Goal: Task Accomplishment & Management: Complete application form

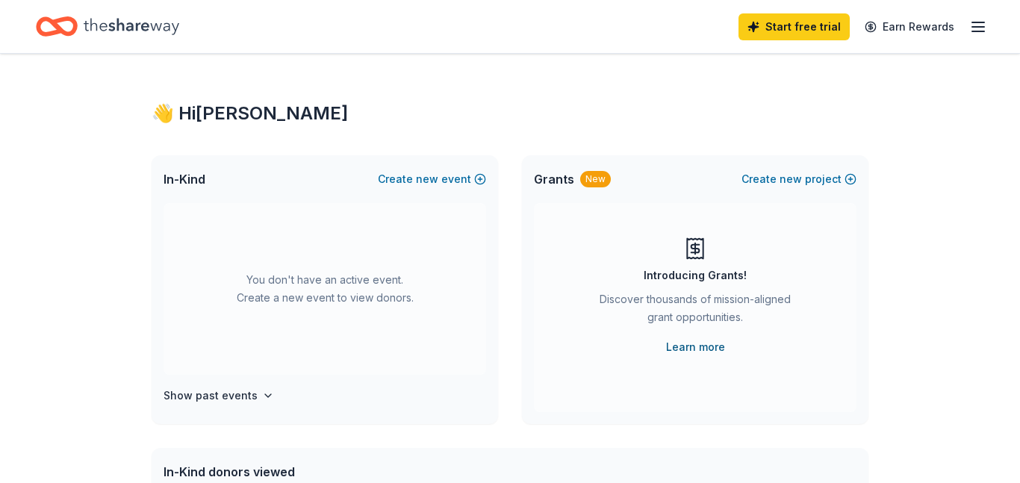
click at [683, 345] on link "Learn more" at bounding box center [695, 347] width 59 height 18
click at [220, 397] on h4 "Show past events" at bounding box center [210, 396] width 94 height 18
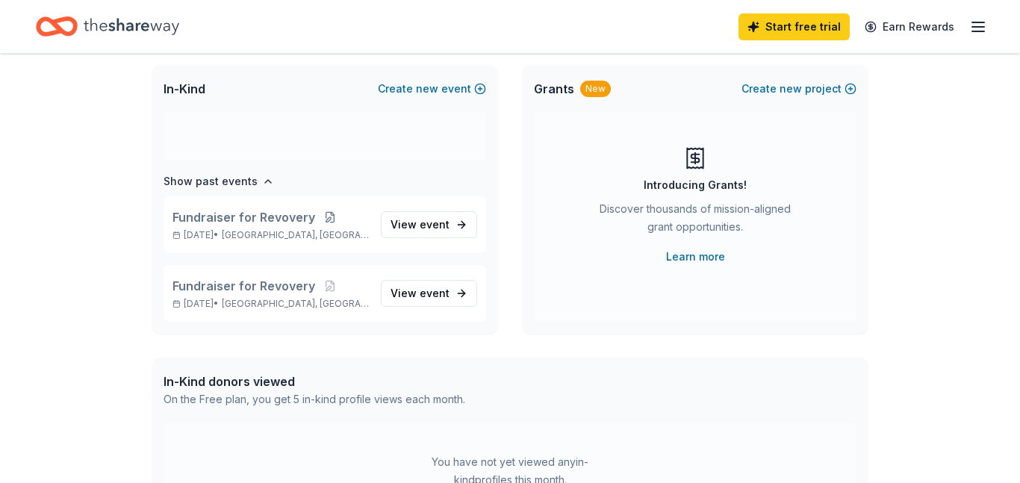
scroll to position [91, 0]
click at [432, 223] on span "event" at bounding box center [435, 223] width 30 height 13
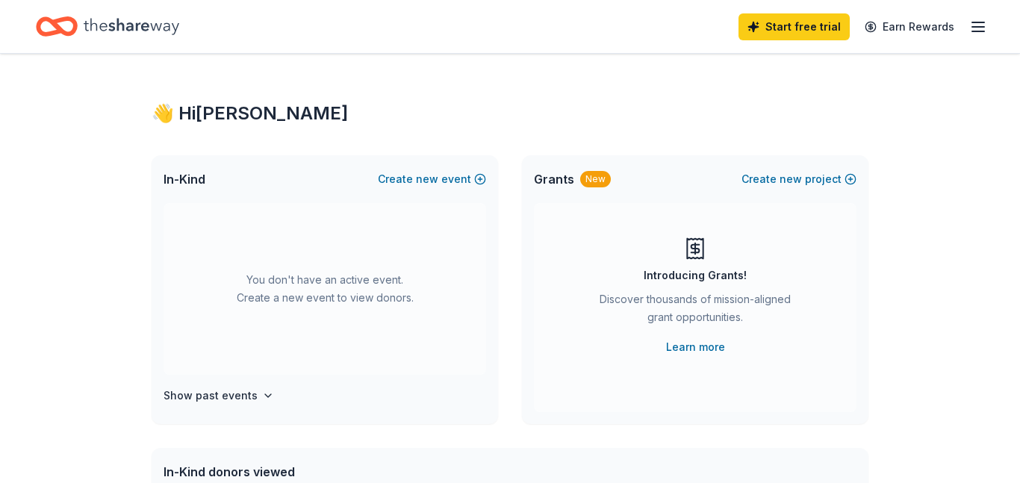
scroll to position [91, 0]
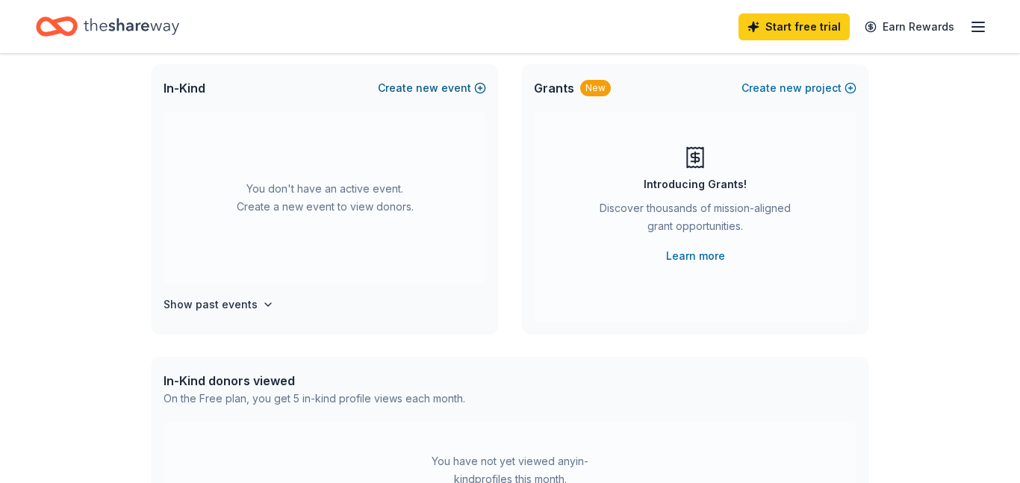
click at [414, 92] on button "Create new event" at bounding box center [432, 88] width 108 height 18
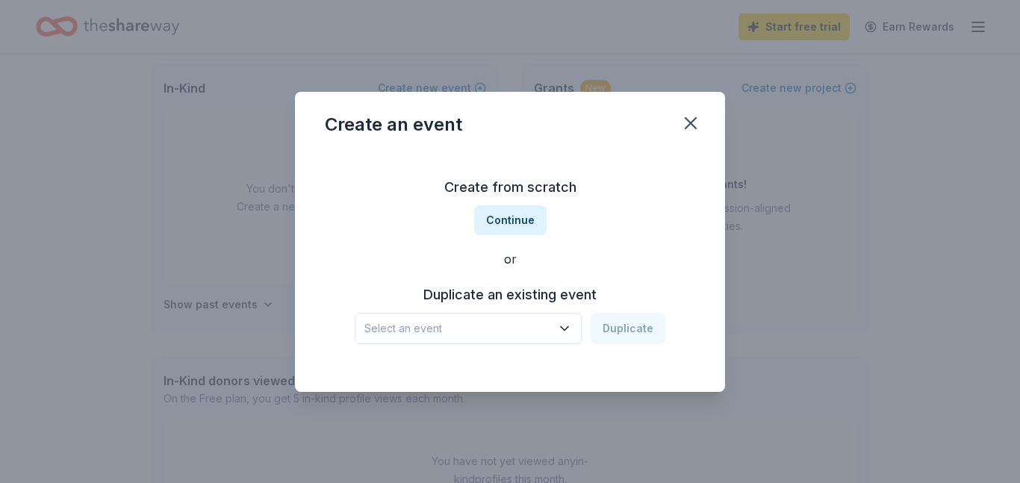
click at [566, 326] on icon "button" at bounding box center [564, 328] width 15 height 15
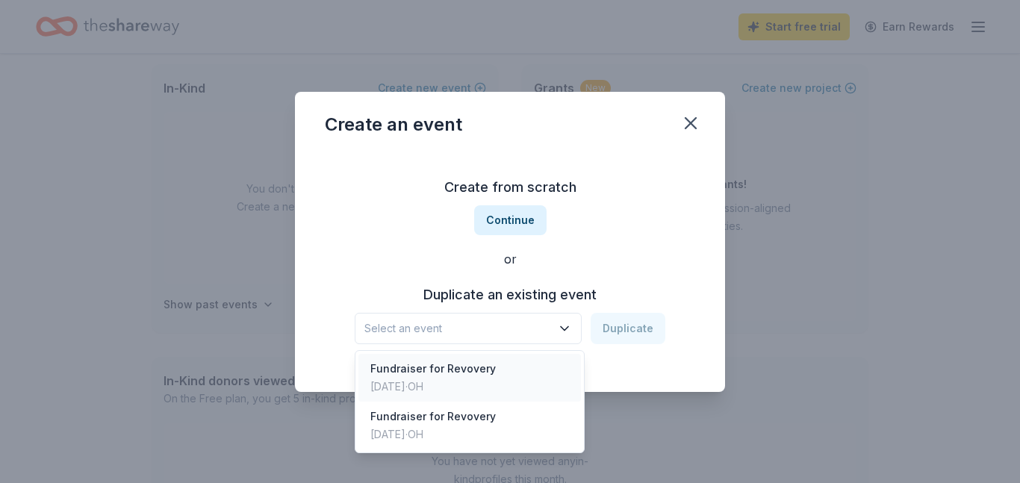
click at [514, 368] on div "Fundraiser for Revovery [DATE] · [GEOGRAPHIC_DATA]" at bounding box center [469, 378] width 222 height 48
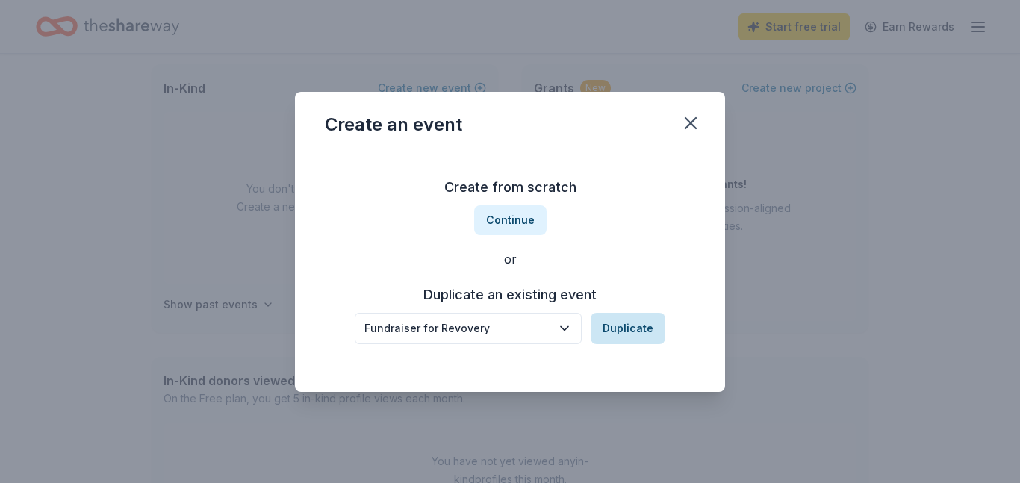
click at [637, 336] on button "Duplicate" at bounding box center [627, 328] width 75 height 31
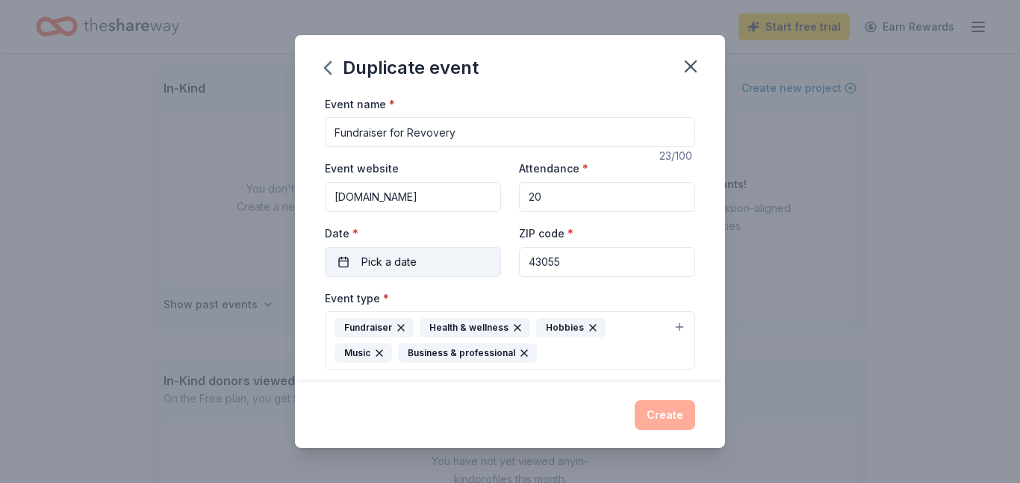
click at [340, 257] on button "Pick a date" at bounding box center [413, 262] width 176 height 30
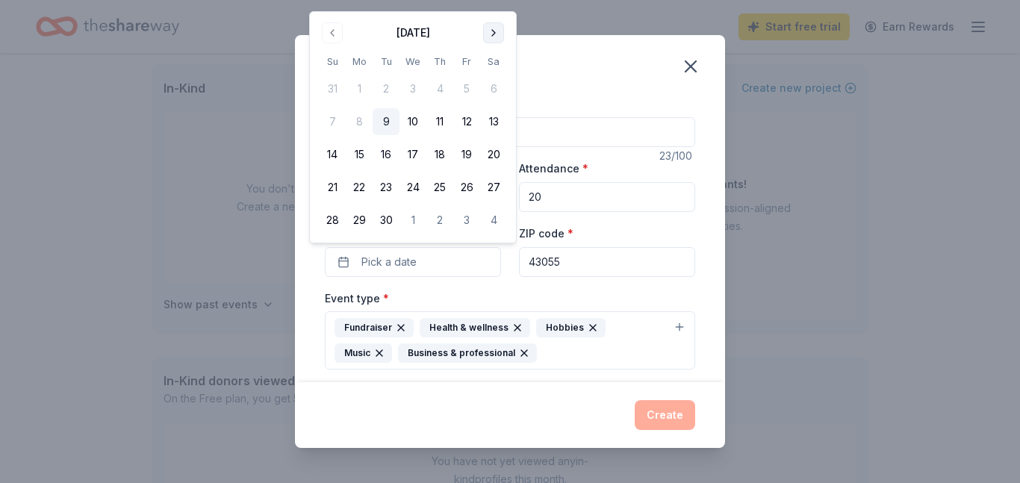
click at [492, 34] on button "Go to next month" at bounding box center [493, 32] width 21 height 21
click at [411, 187] on button "22" at bounding box center [412, 187] width 27 height 27
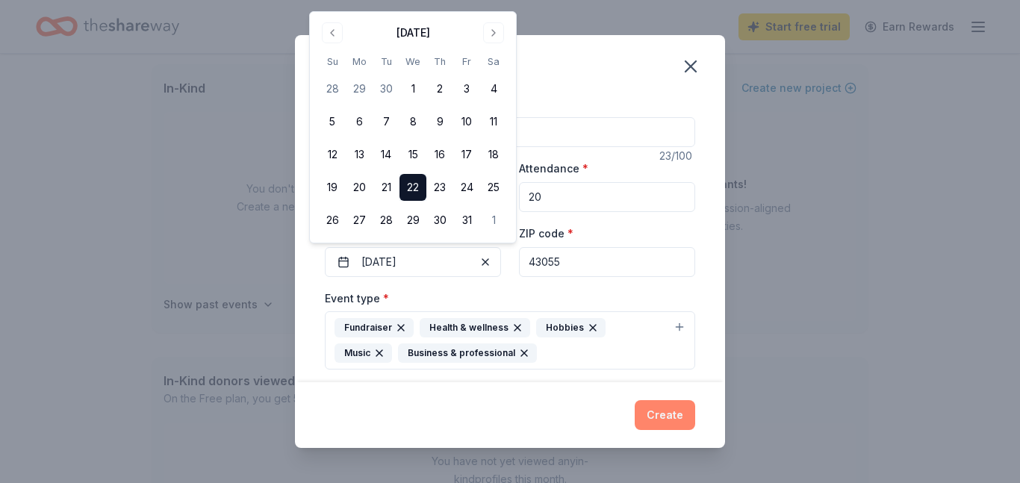
click at [665, 413] on button "Create" at bounding box center [665, 415] width 60 height 30
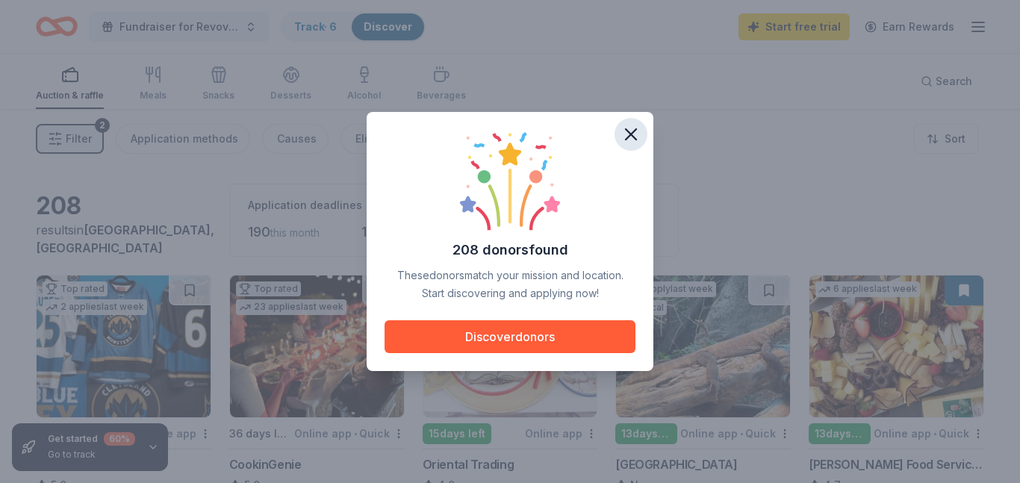
click at [624, 138] on icon "button" at bounding box center [630, 134] width 21 height 21
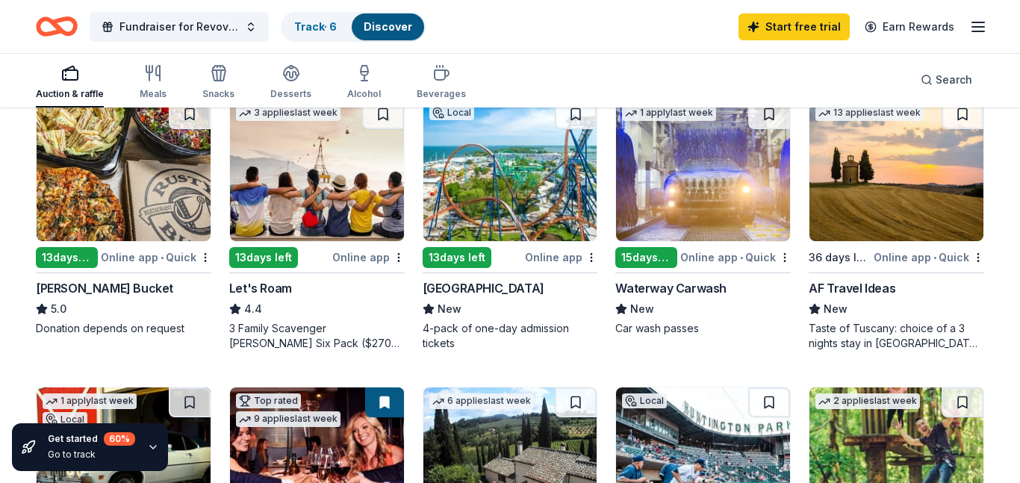
scroll to position [743, 0]
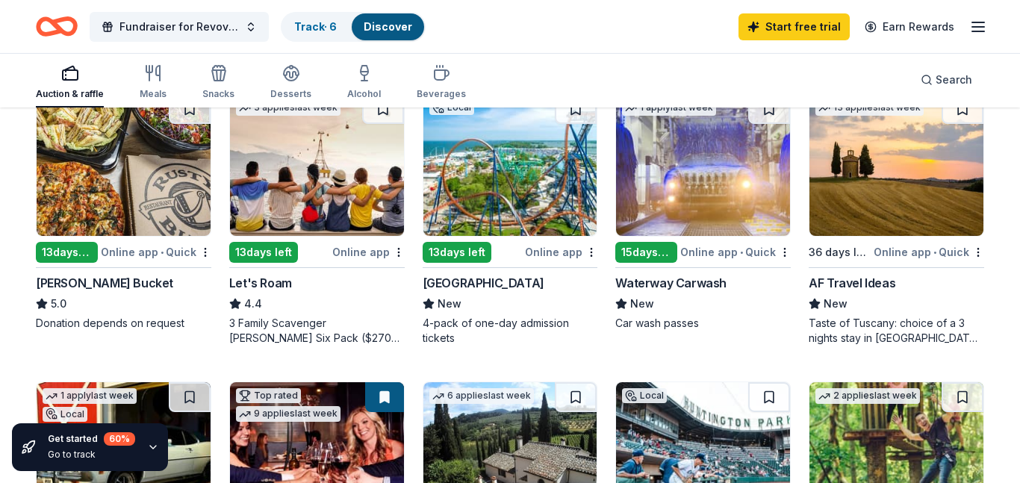
click at [461, 319] on div "4-pack of one-day admission tickets" at bounding box center [510, 331] width 175 height 30
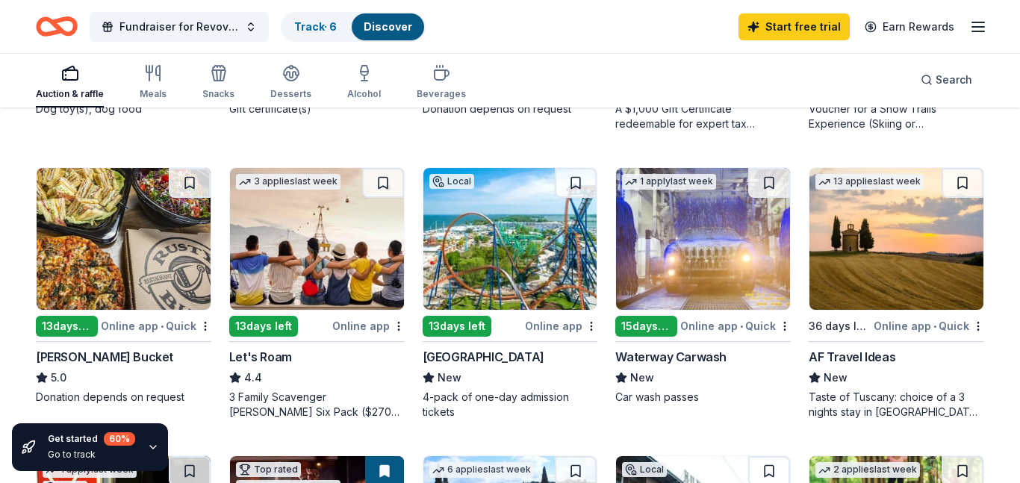
scroll to position [659, 0]
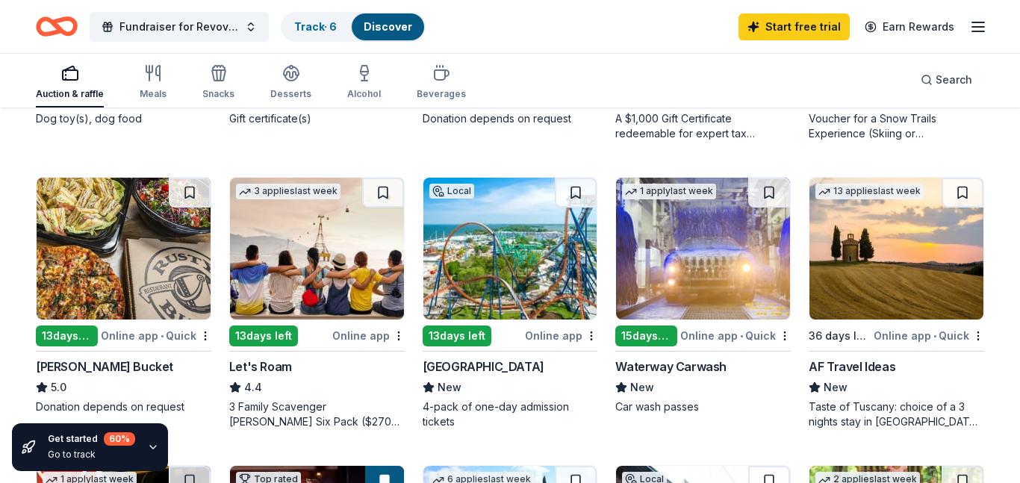
click at [120, 273] on img at bounding box center [124, 249] width 174 height 142
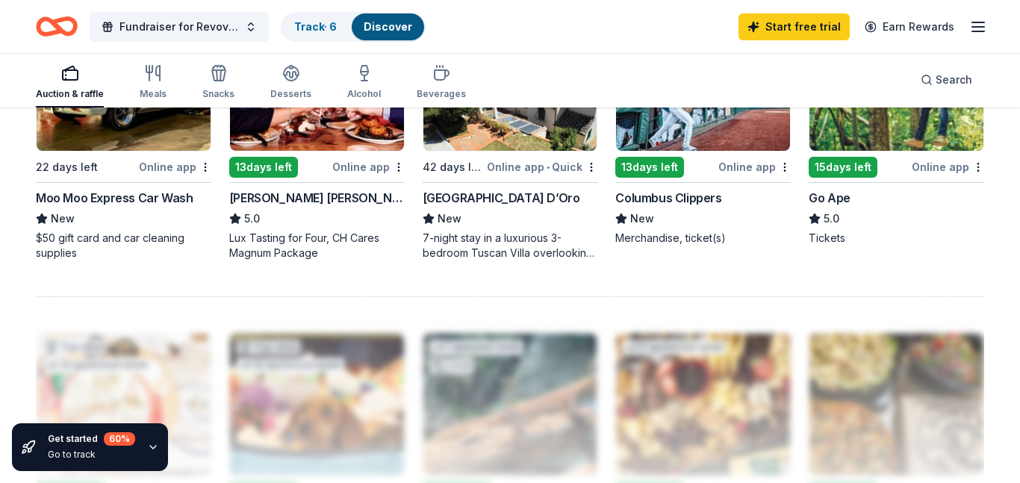
scroll to position [1528, 0]
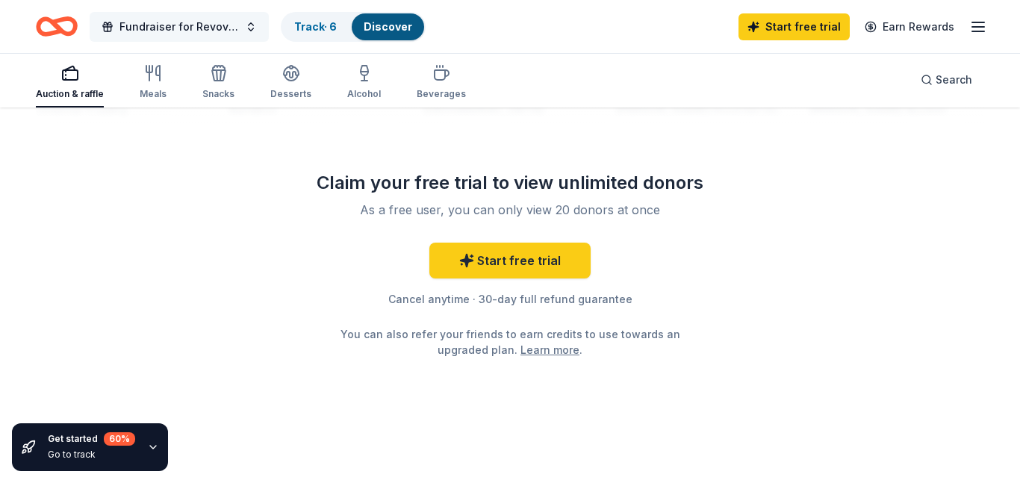
click at [248, 29] on button "Fundraiser for Revovery" at bounding box center [179, 27] width 179 height 30
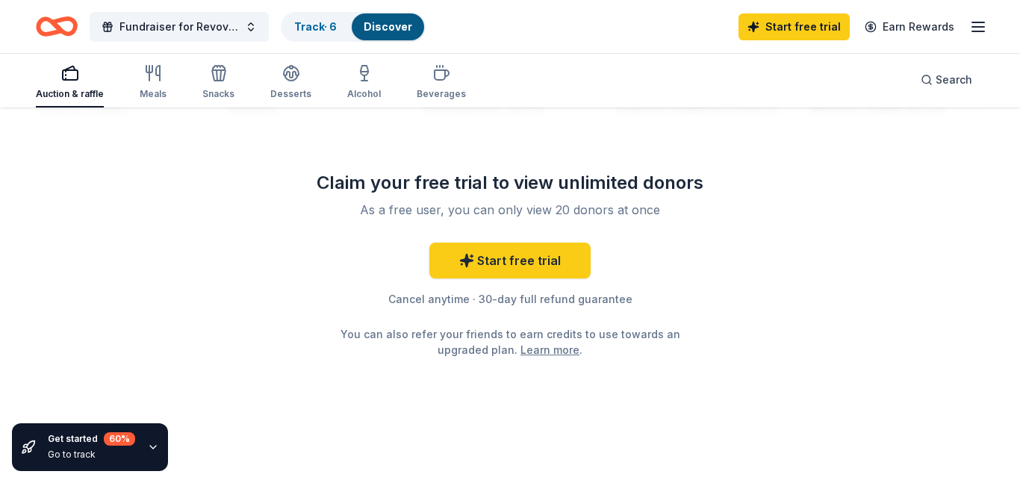
click at [979, 29] on icon "button" at bounding box center [978, 27] width 18 height 18
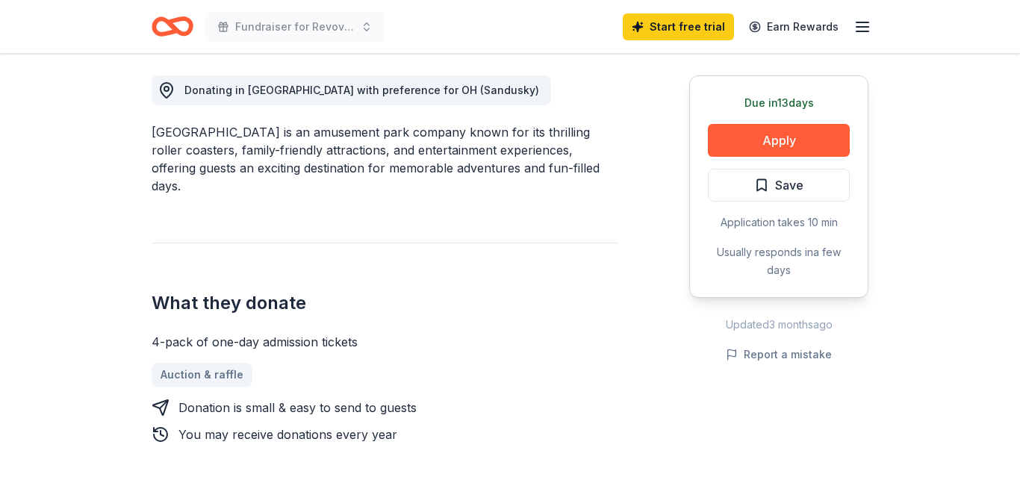
scroll to position [420, 0]
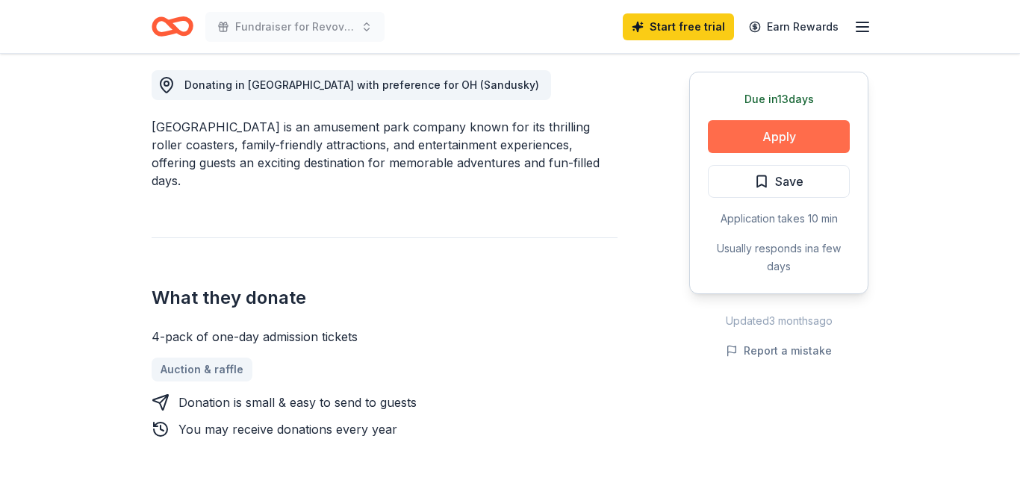
click at [781, 128] on button "Apply" at bounding box center [779, 136] width 142 height 33
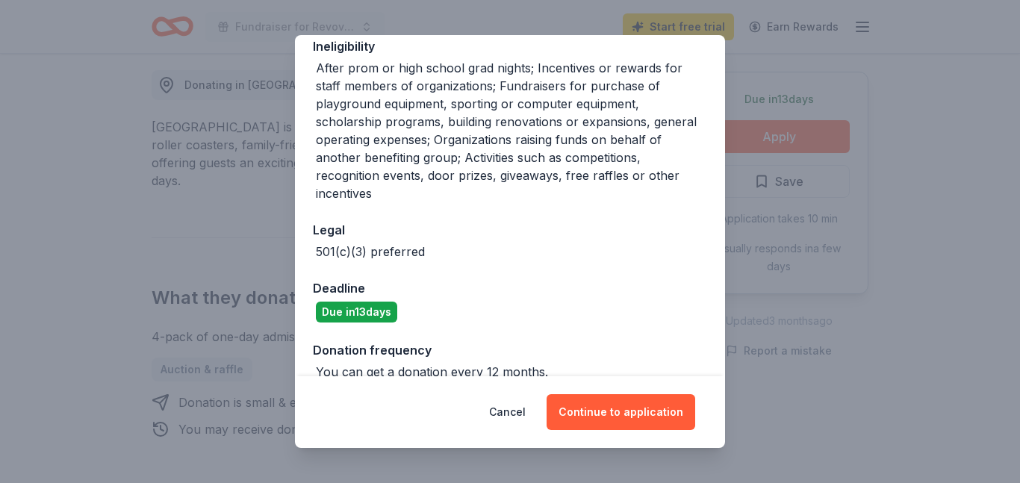
scroll to position [335, 0]
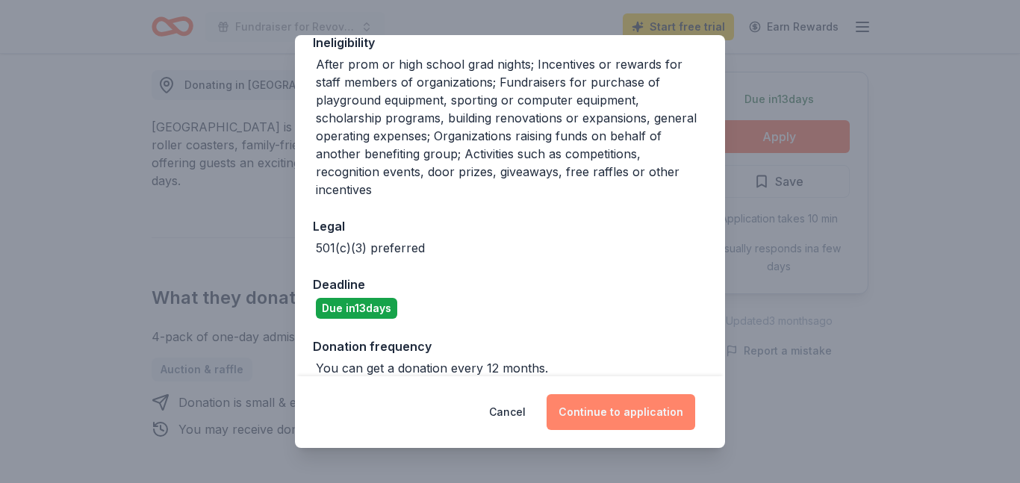
click at [591, 417] on button "Continue to application" at bounding box center [620, 412] width 149 height 36
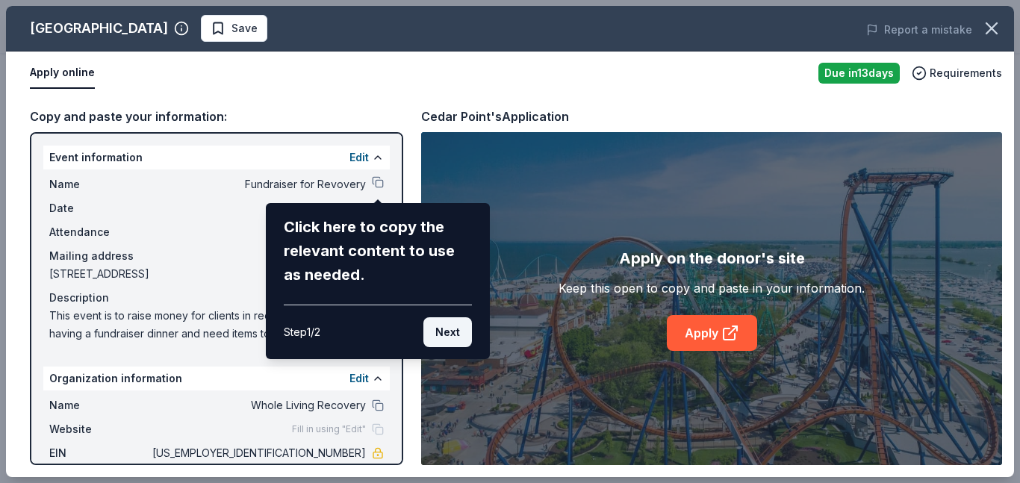
click at [449, 334] on button "Next" at bounding box center [447, 332] width 49 height 30
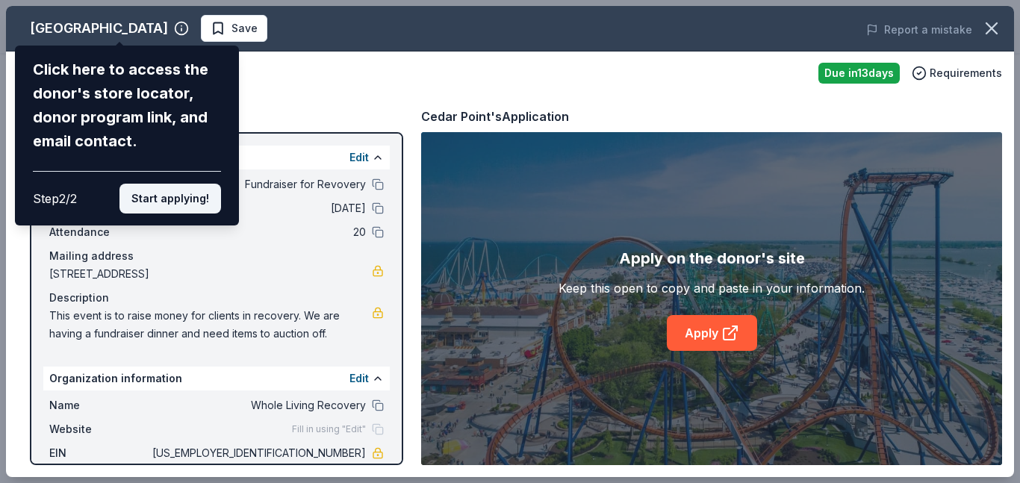
click at [180, 197] on button "Start applying!" at bounding box center [170, 199] width 102 height 30
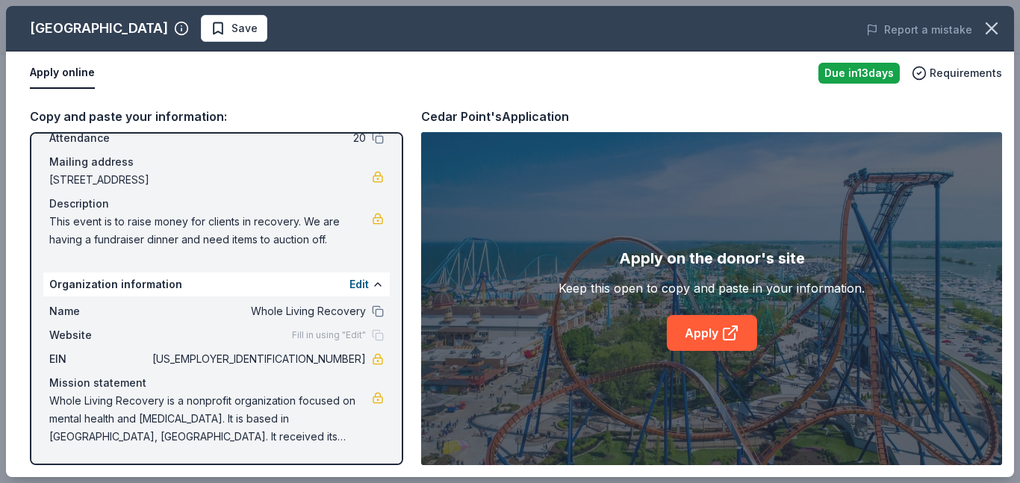
scroll to position [0, 0]
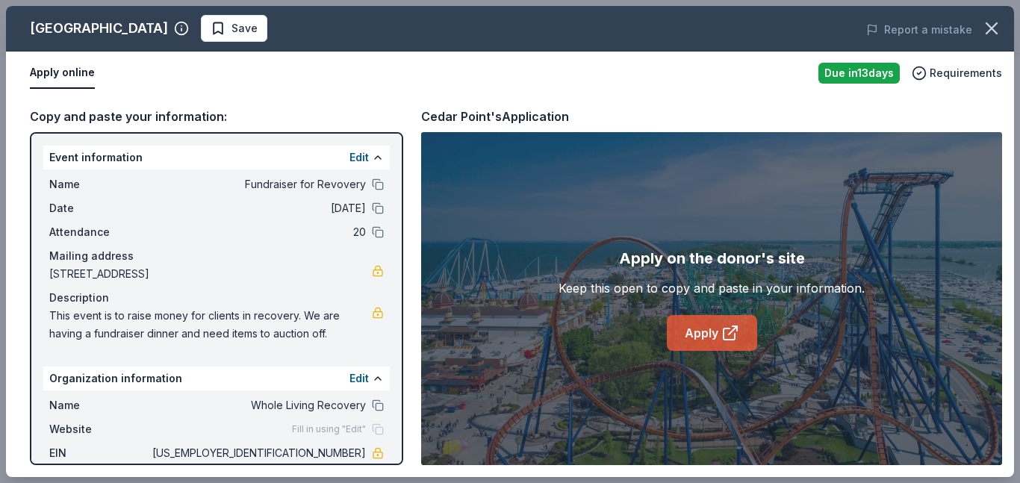
click at [690, 333] on link "Apply" at bounding box center [712, 333] width 90 height 36
click at [924, 75] on icon "button" at bounding box center [918, 73] width 15 height 15
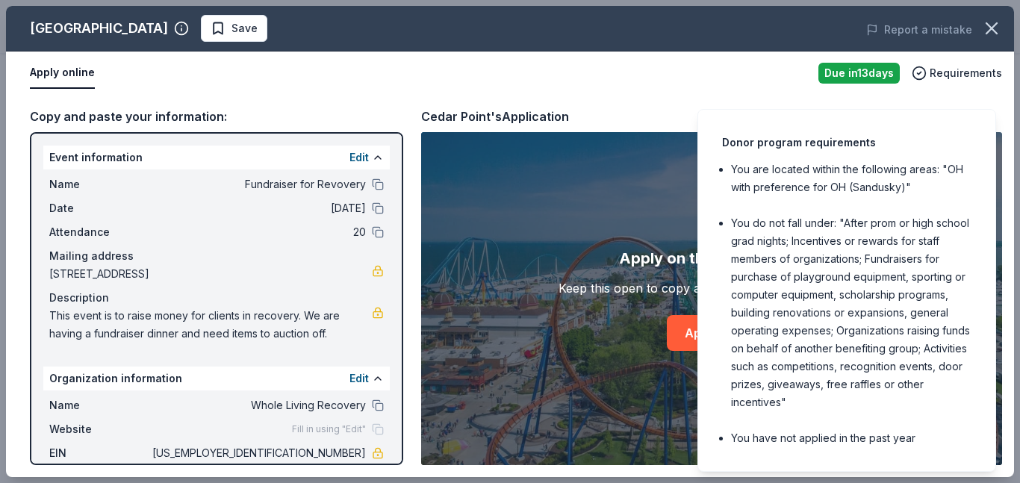
click at [303, 77] on div "Apply online" at bounding box center [418, 72] width 776 height 31
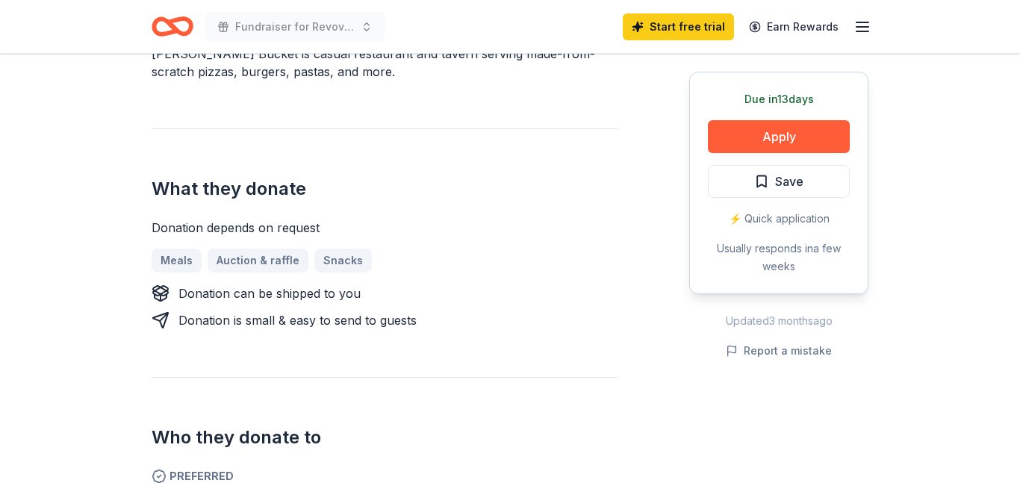
scroll to position [506, 0]
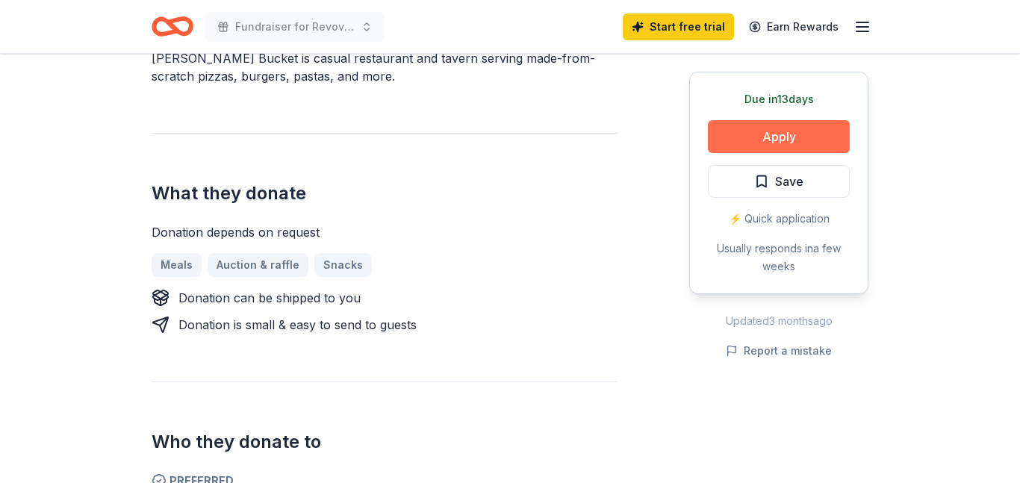
click at [758, 142] on button "Apply" at bounding box center [779, 136] width 142 height 33
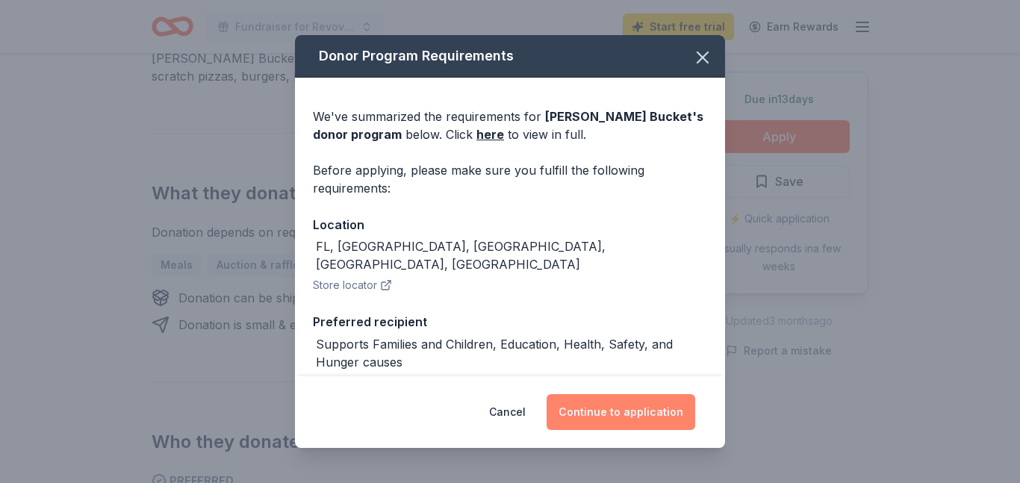
click at [610, 416] on button "Continue to application" at bounding box center [620, 412] width 149 height 36
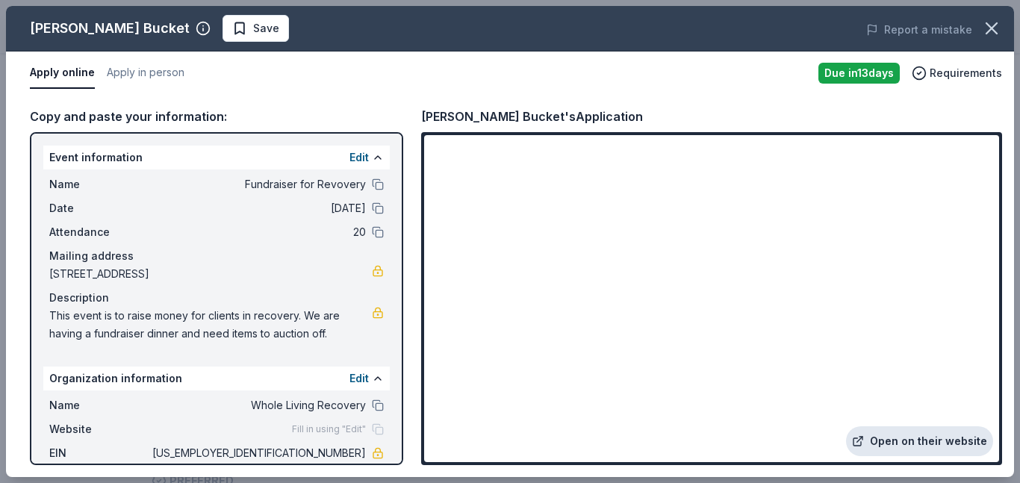
click at [932, 441] on link "Open on their website" at bounding box center [919, 441] width 147 height 30
click at [172, 219] on div "Name Fundraiser for Revovery Date 10/22/25 Attendance 20 Mailing address 125 Pa…" at bounding box center [216, 258] width 346 height 179
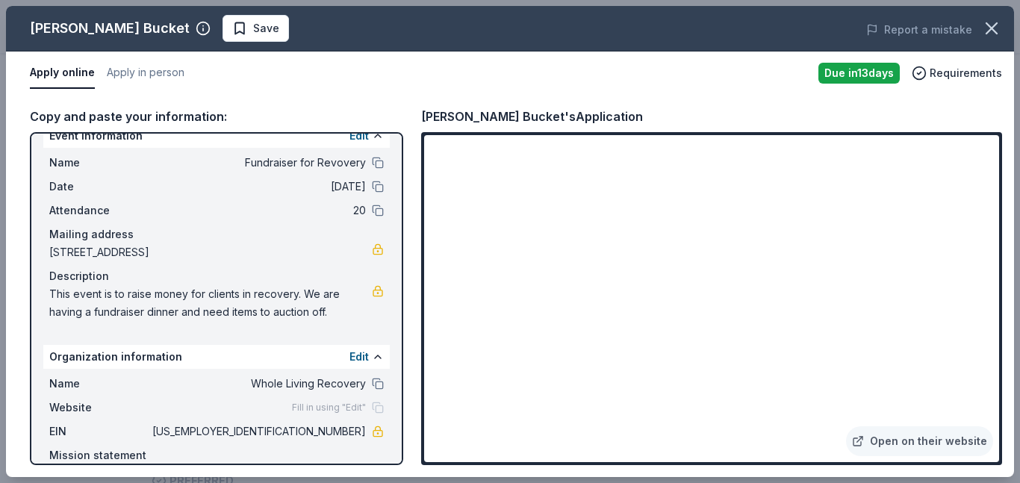
scroll to position [0, 0]
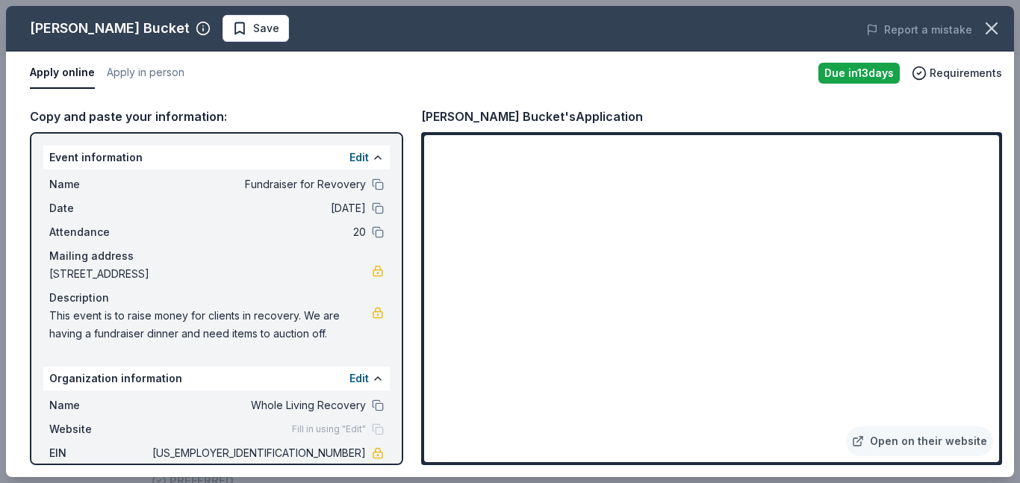
drag, startPoint x: 47, startPoint y: 157, endPoint x: 200, endPoint y: 242, distance: 175.1
click at [200, 242] on div "Event information Edit Name Fundraiser for Revovery Date 10/22/25 Attendance 20…" at bounding box center [216, 247] width 346 height 203
drag, startPoint x: 43, startPoint y: 184, endPoint x: 236, endPoint y: 432, distance: 314.5
click at [236, 432] on div "Event information Edit Name Fundraiser for Revovery Date 10/22/25 Attendance 20…" at bounding box center [216, 298] width 373 height 333
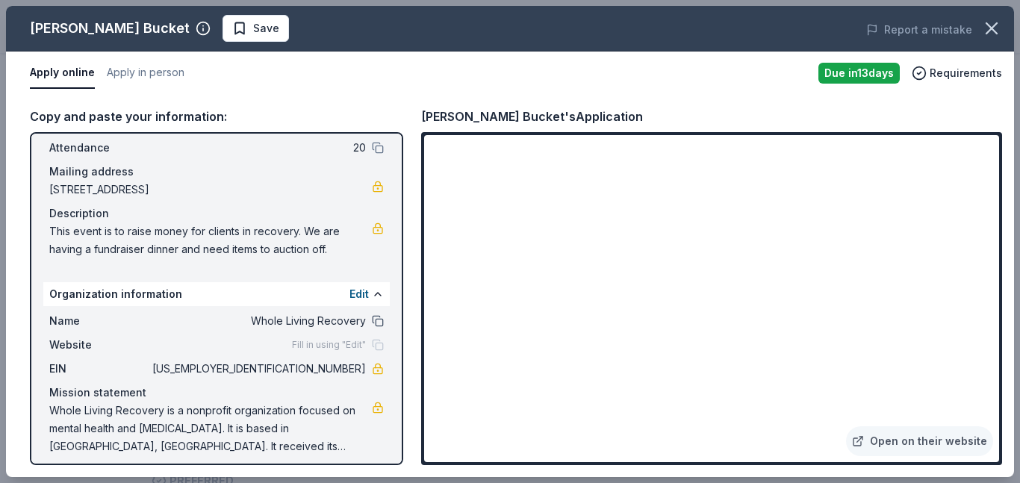
scroll to position [94, 0]
